Goal: Information Seeking & Learning: Learn about a topic

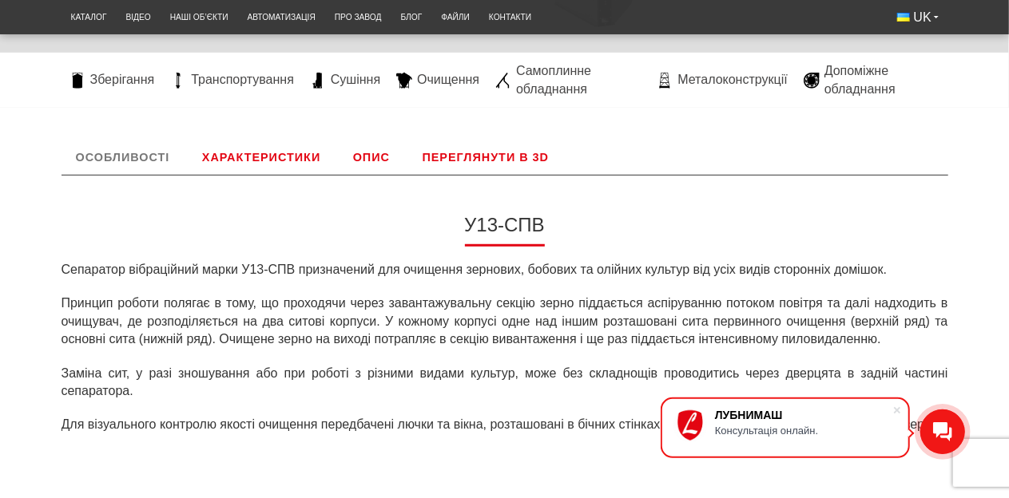
scroll to position [399, 0]
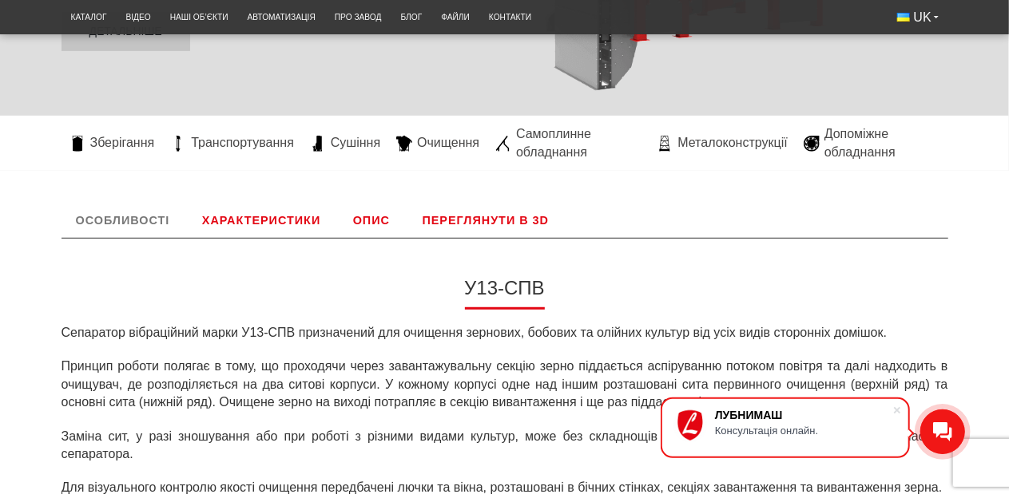
click at [371, 217] on link "Опис" at bounding box center [371, 220] width 65 height 35
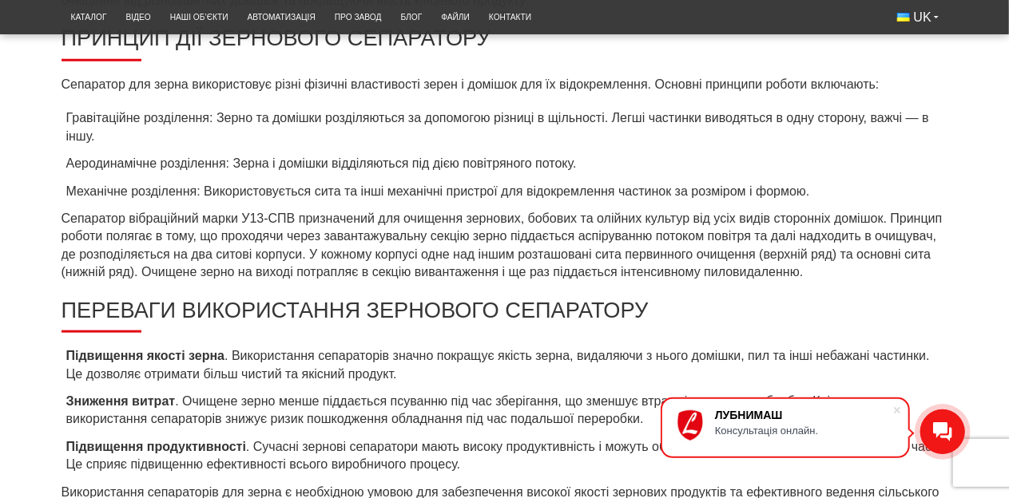
scroll to position [546, 0]
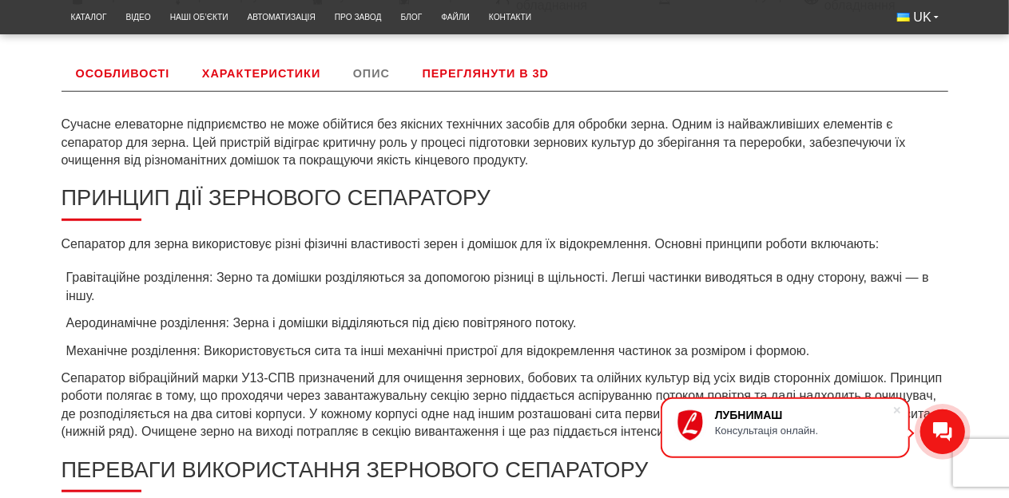
click at [471, 84] on link "Переглянути в 3D" at bounding box center [486, 73] width 156 height 35
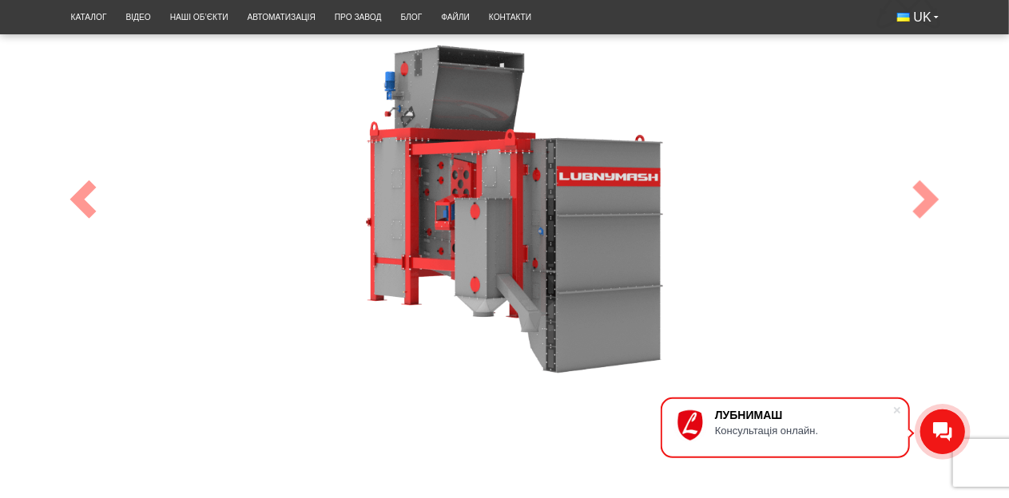
scroll to position [626, 0]
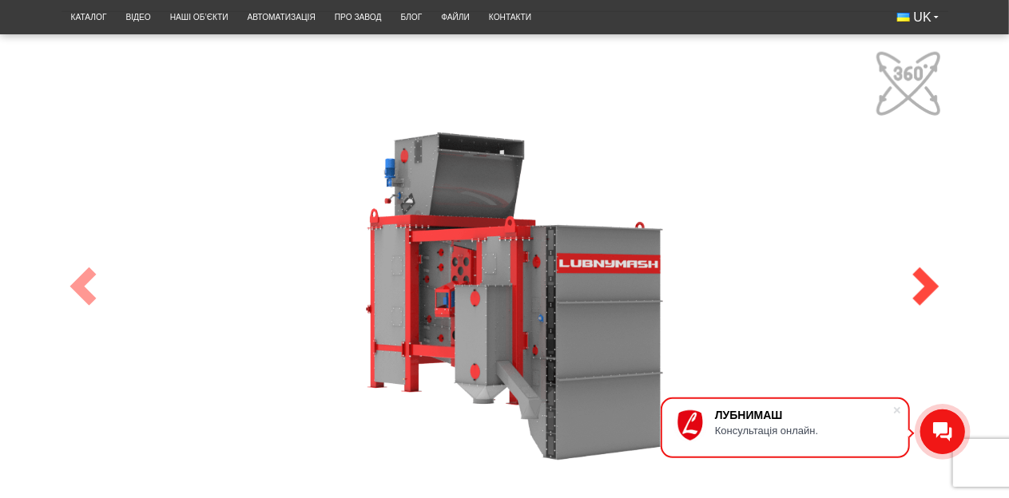
click at [910, 289] on span at bounding box center [926, 287] width 38 height 38
click at [914, 288] on span at bounding box center [926, 287] width 38 height 38
click at [77, 296] on span at bounding box center [83, 287] width 38 height 38
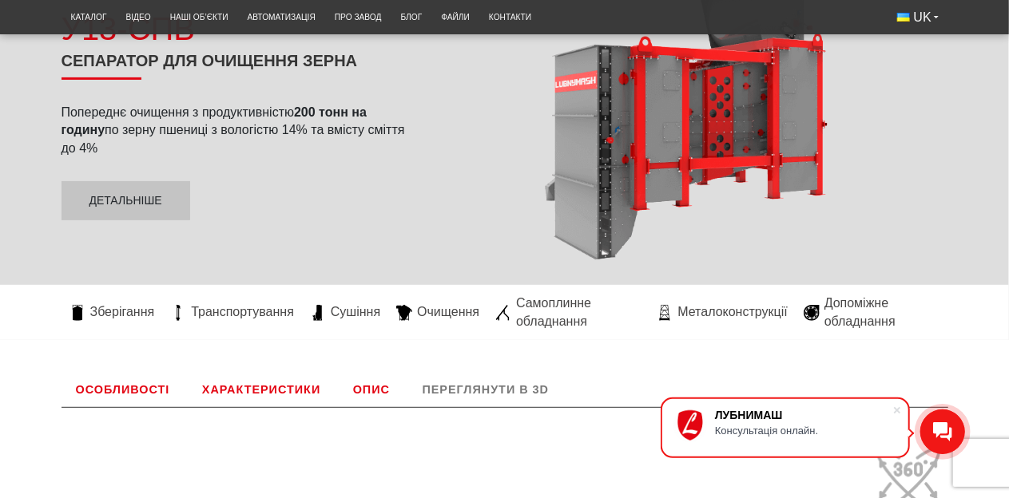
scroll to position [464, 0]
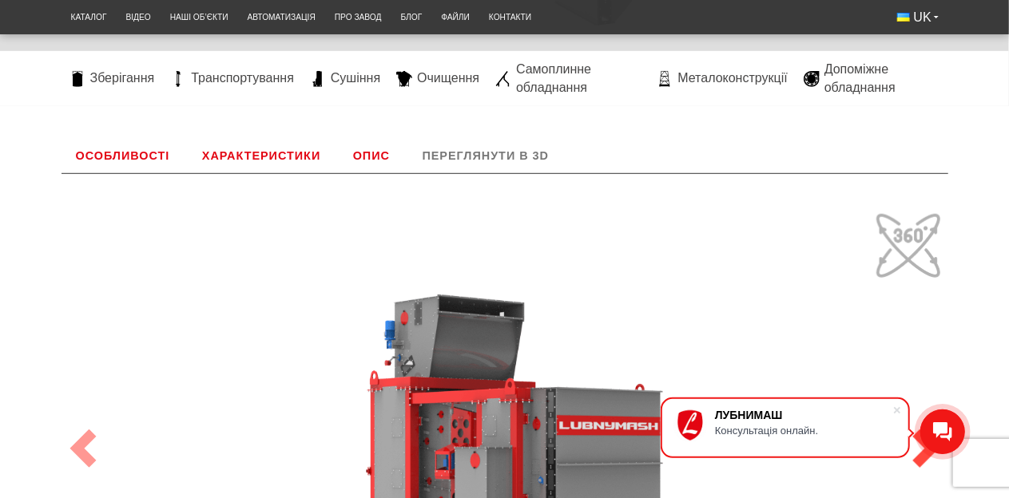
click at [907, 243] on link "Next" at bounding box center [925, 448] width 45 height 549
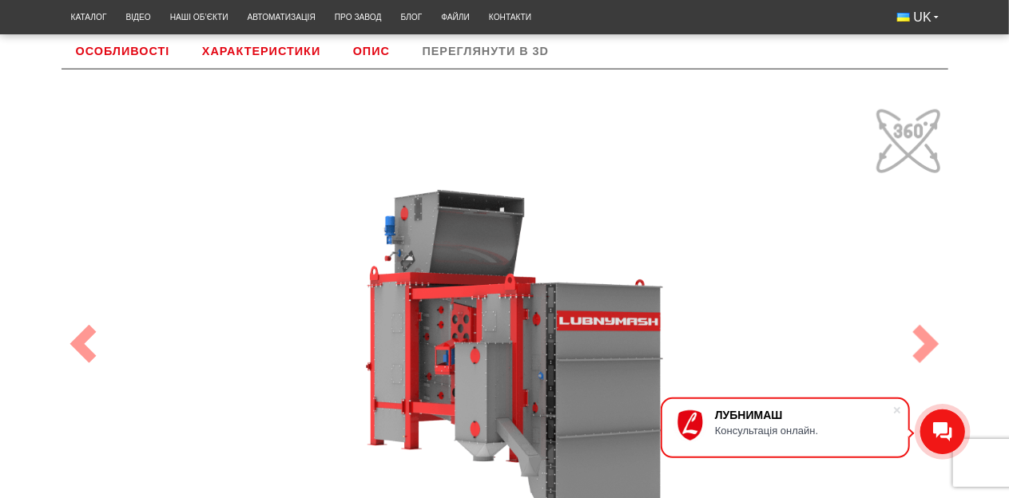
scroll to position [704, 0]
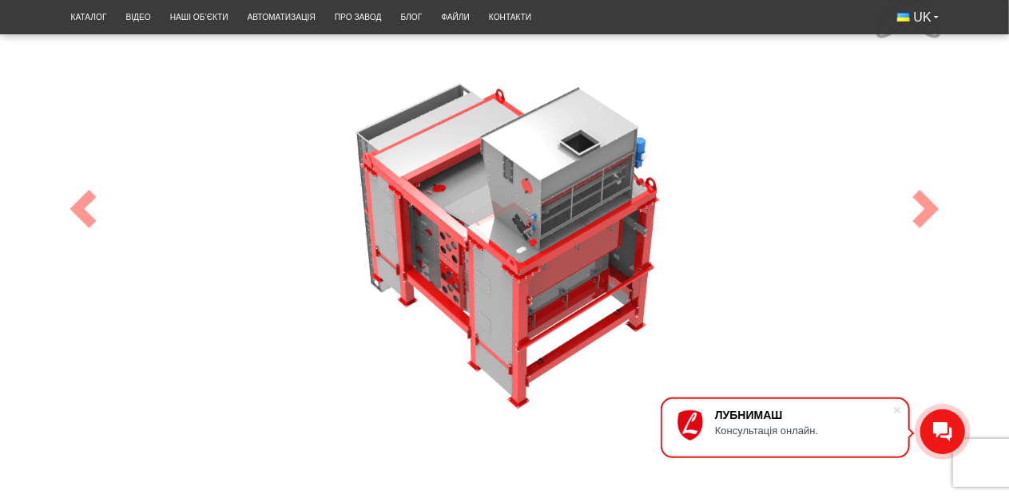
drag, startPoint x: 573, startPoint y: 232, endPoint x: 361, endPoint y: 137, distance: 232.7
click at [361, 137] on div "100" at bounding box center [504, 209] width 887 height 486
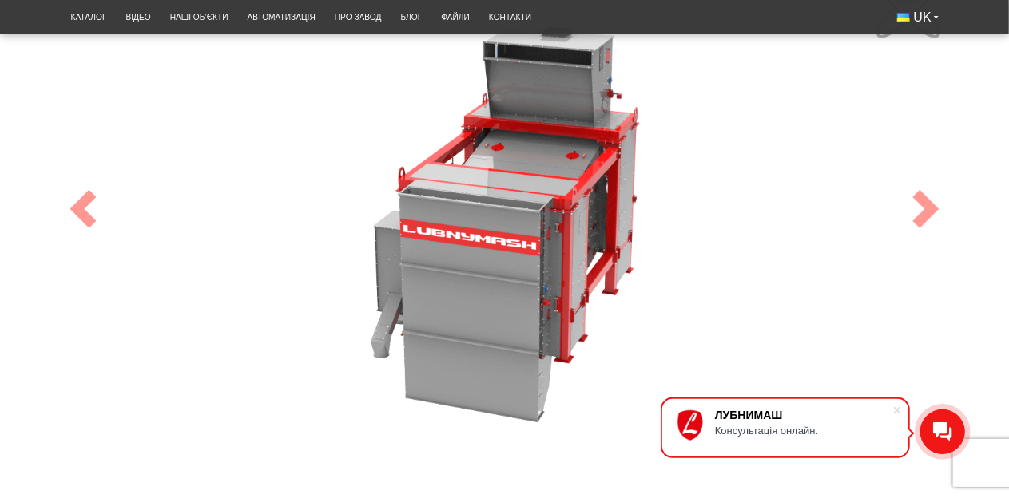
drag, startPoint x: 543, startPoint y: 246, endPoint x: 682, endPoint y: 174, distance: 156.5
click at [682, 174] on div "100" at bounding box center [504, 209] width 887 height 486
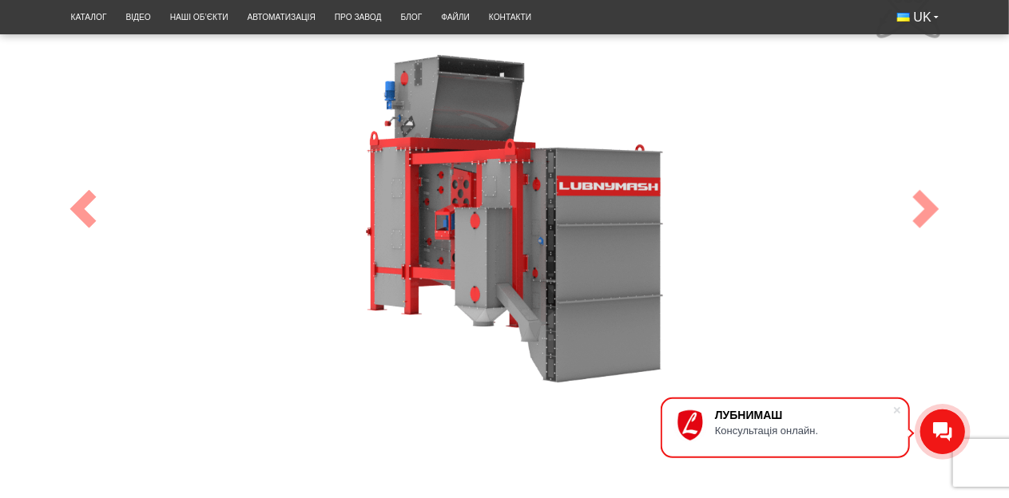
drag, startPoint x: 542, startPoint y: 248, endPoint x: 604, endPoint y: 200, distance: 78.0
click at [604, 200] on div "100" at bounding box center [504, 209] width 887 height 486
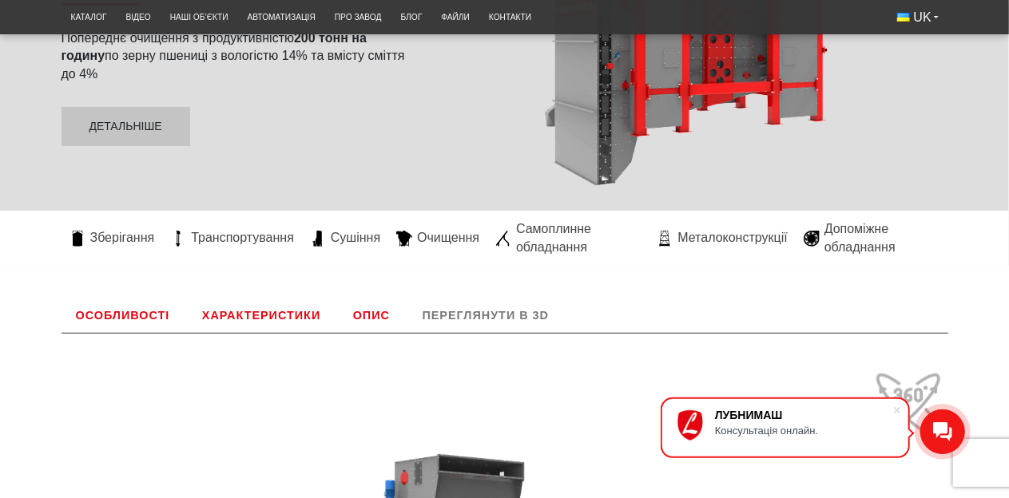
click at [371, 323] on link "Опис" at bounding box center [371, 315] width 65 height 35
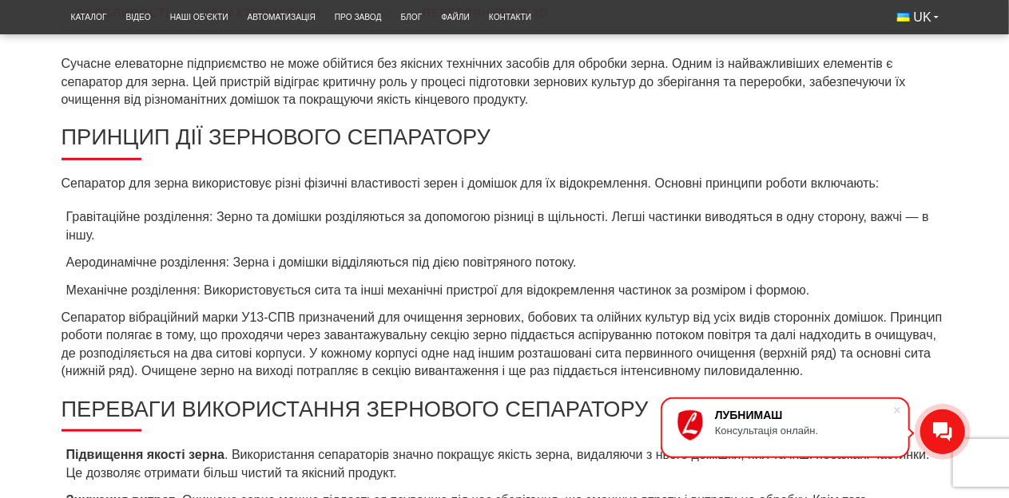
scroll to position [536, 0]
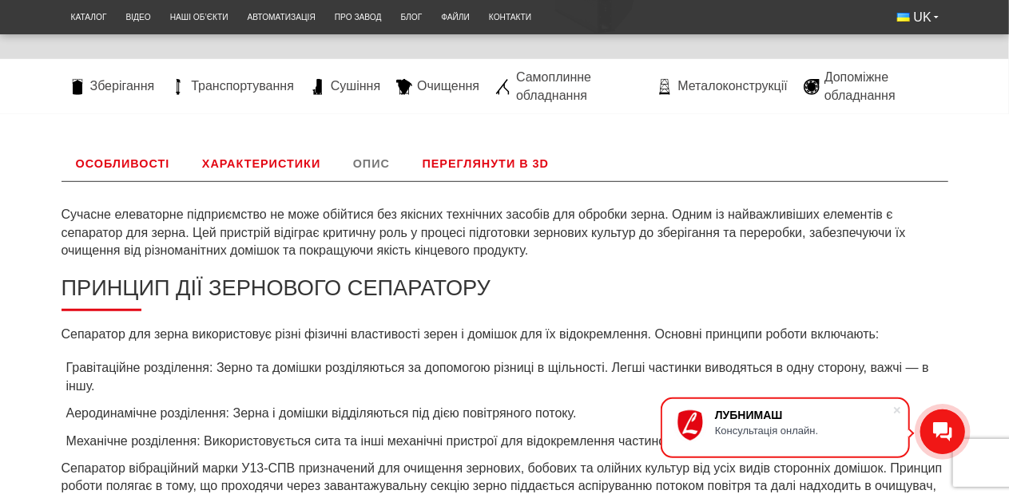
click at [280, 169] on link "Характеристики" at bounding box center [261, 163] width 147 height 35
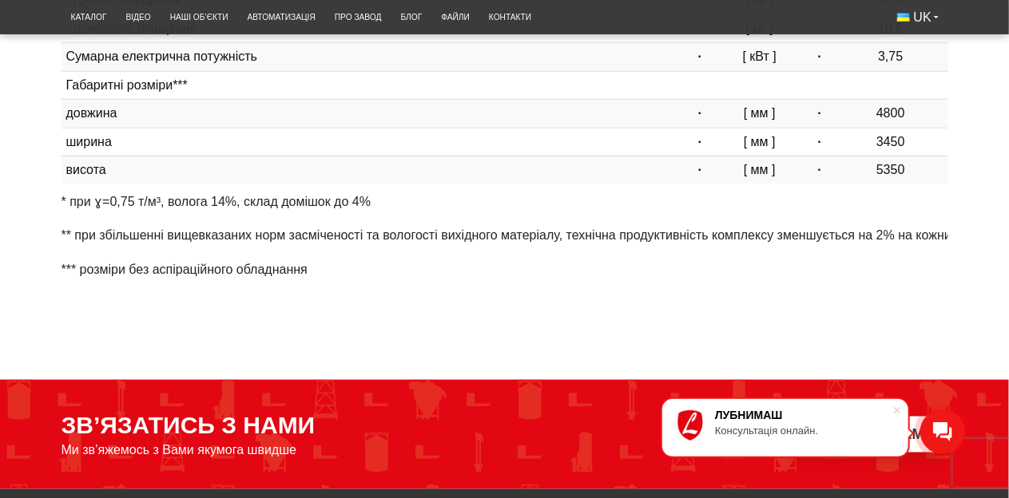
scroll to position [307, 0]
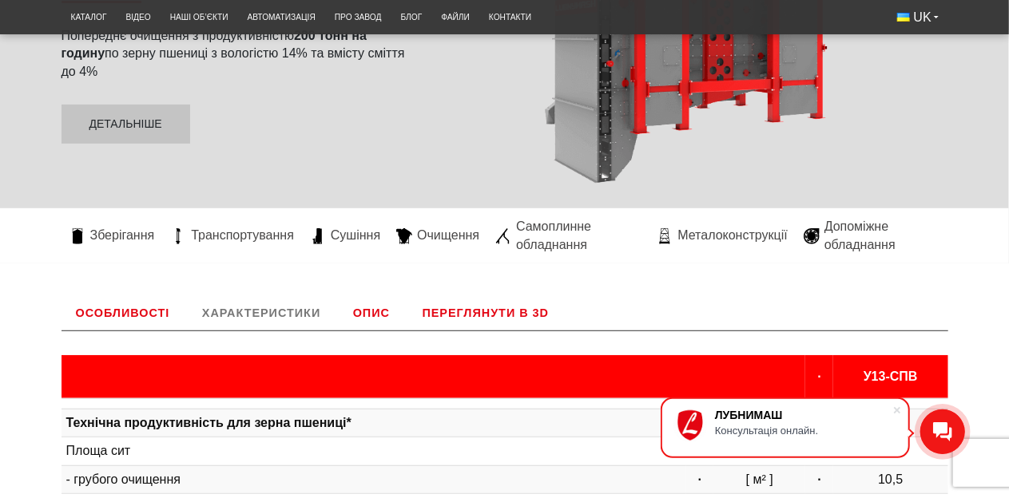
click at [142, 308] on link "Особливості" at bounding box center [122, 313] width 123 height 35
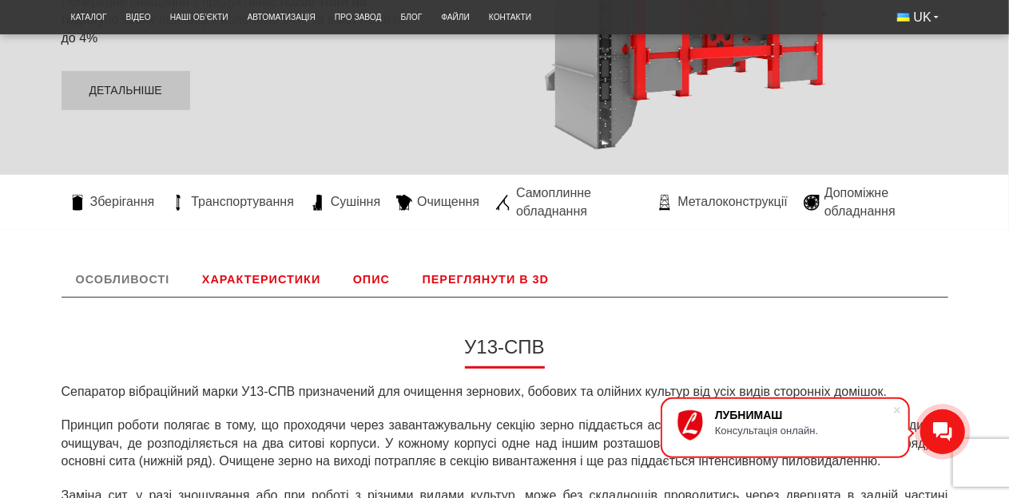
scroll to position [227, 0]
